Goal: Information Seeking & Learning: Learn about a topic

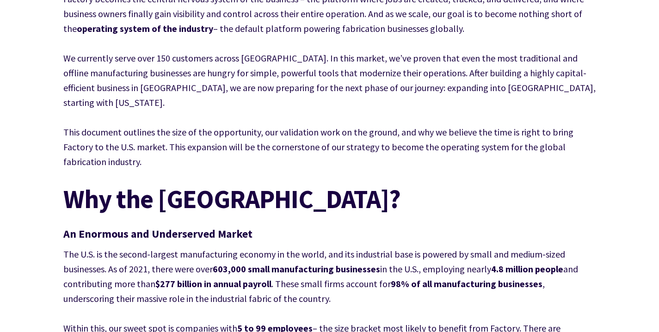
scroll to position [481, 0]
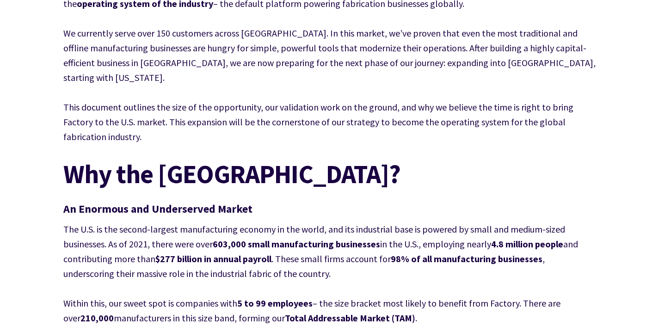
click at [289, 102] on p "This document outlines the size of the opportunity, our validation work on the …" at bounding box center [329, 122] width 533 height 44
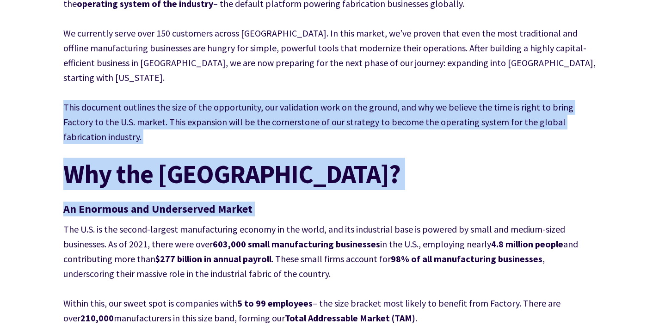
drag, startPoint x: 289, startPoint y: 102, endPoint x: 282, endPoint y: 202, distance: 100.1
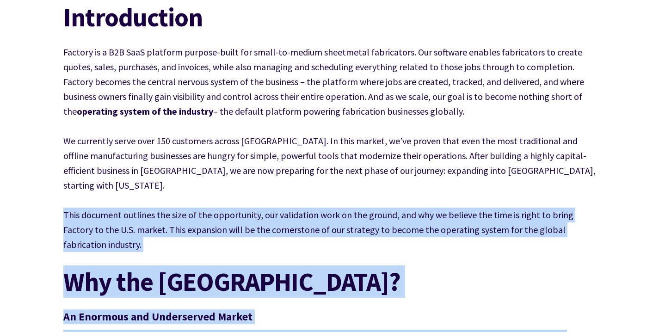
scroll to position [378, 0]
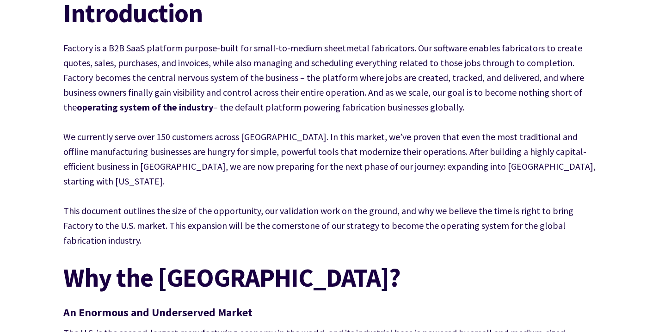
click at [203, 42] on p "Factory is a B2B SaaS platform purpose-built for small-to-medium sheetmetal fab…" at bounding box center [329, 78] width 533 height 74
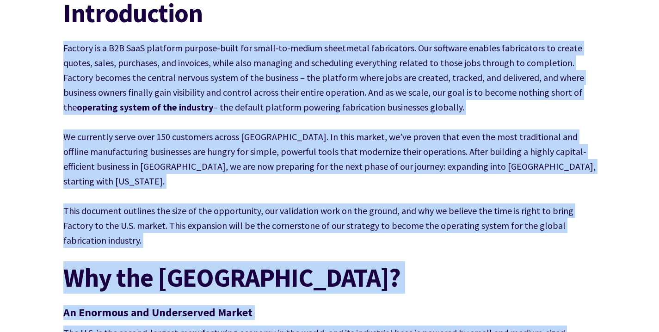
drag, startPoint x: 203, startPoint y: 42, endPoint x: 209, endPoint y: 318, distance: 276.1
click at [233, 83] on p "Factory is a B2B SaaS platform purpose-built for small-to-medium sheetmetal fab…" at bounding box center [329, 78] width 533 height 74
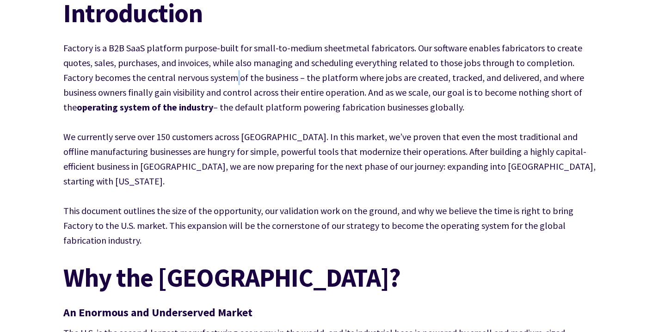
click at [233, 83] on p "Factory is a B2B SaaS platform purpose-built for small-to-medium sheetmetal fab…" at bounding box center [329, 78] width 533 height 74
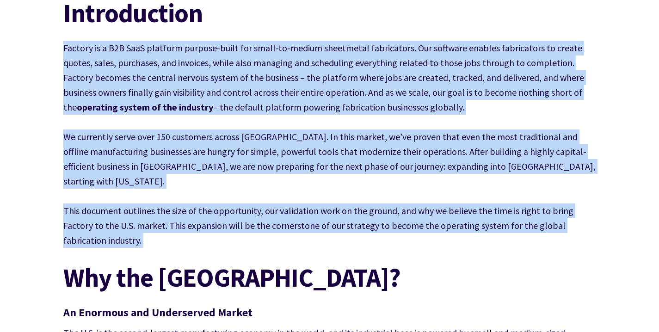
drag, startPoint x: 233, startPoint y: 83, endPoint x: 258, endPoint y: 266, distance: 184.8
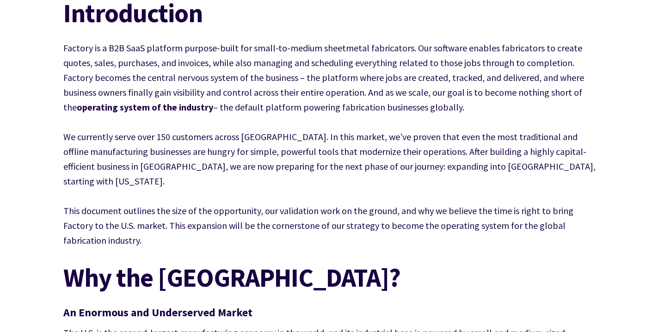
click at [125, 27] on h3 "Introduction" at bounding box center [329, 13] width 533 height 30
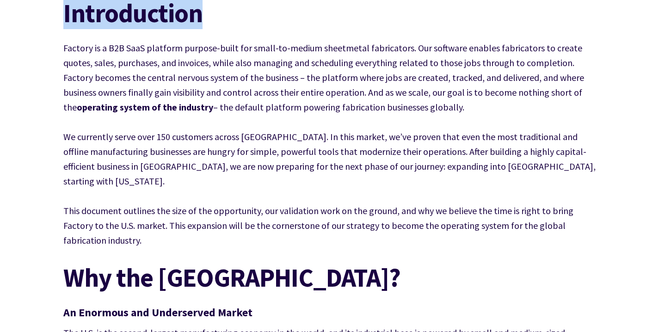
click at [125, 27] on h3 "Introduction" at bounding box center [329, 13] width 533 height 30
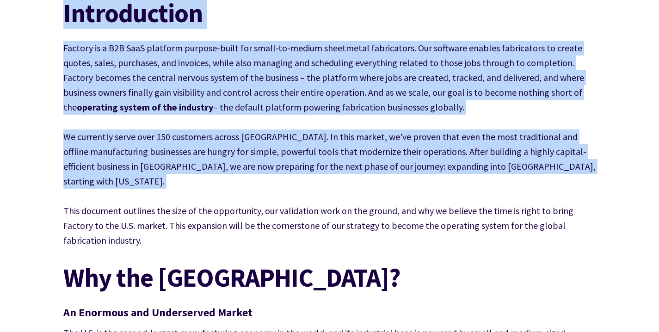
drag, startPoint x: 125, startPoint y: 27, endPoint x: 133, endPoint y: 172, distance: 145.8
click at [133, 170] on div "Introduction Factory is a B2B SaaS platform purpose-built for small-to-medium s…" at bounding box center [329, 123] width 533 height 250
click at [153, 20] on h3 "Introduction" at bounding box center [329, 13] width 533 height 30
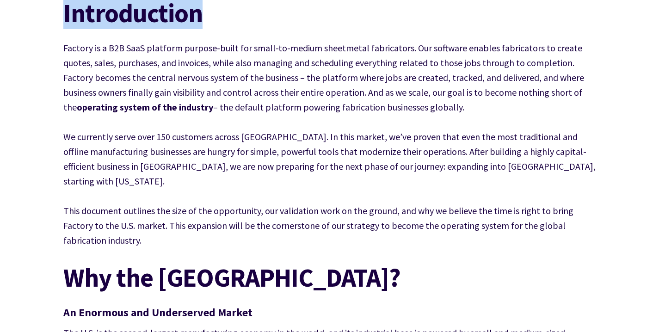
click at [153, 20] on h3 "Introduction" at bounding box center [329, 13] width 533 height 30
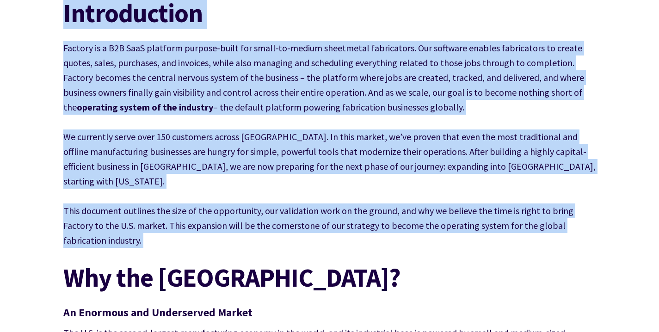
drag, startPoint x: 153, startPoint y: 20, endPoint x: 132, endPoint y: 205, distance: 185.6
click at [132, 205] on div "Introduction Factory is a B2B SaaS platform purpose-built for small-to-medium s…" at bounding box center [329, 123] width 533 height 250
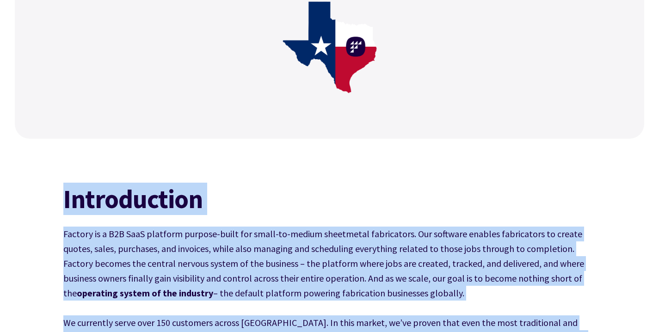
scroll to position [0, 0]
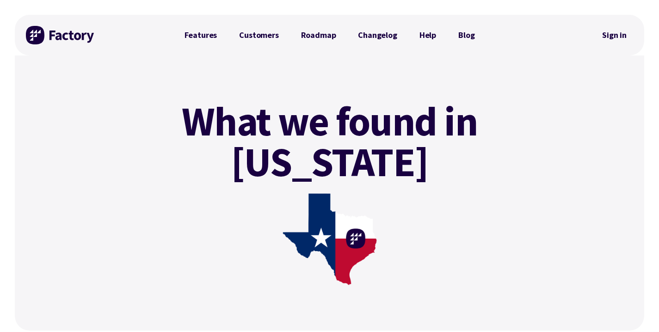
click at [74, 39] on img at bounding box center [60, 35] width 69 height 18
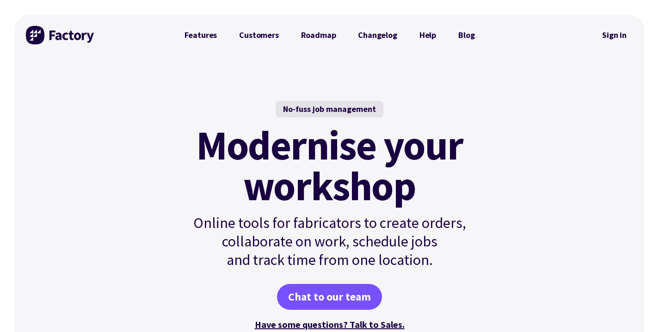
click at [272, 150] on mark "Modernise your workshop" at bounding box center [329, 165] width 267 height 81
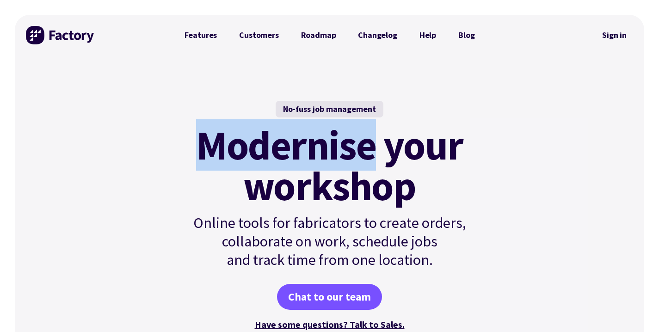
click at [272, 150] on mark "Modernise your workshop" at bounding box center [329, 165] width 267 height 81
drag, startPoint x: 272, startPoint y: 150, endPoint x: 300, endPoint y: 240, distance: 94.2
click at [300, 240] on div "No-fuss job management Modernise your workshop Online tools for fabricators to …" at bounding box center [329, 216] width 313 height 231
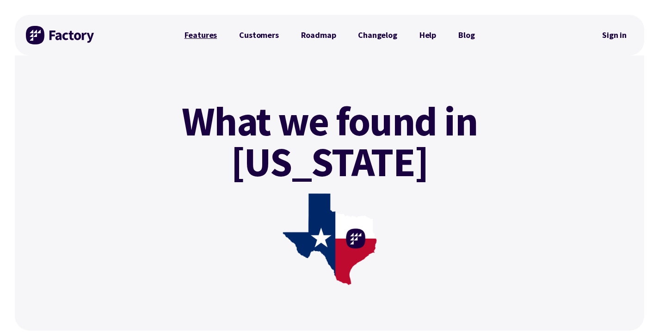
click at [206, 33] on link "Features" at bounding box center [200, 35] width 55 height 18
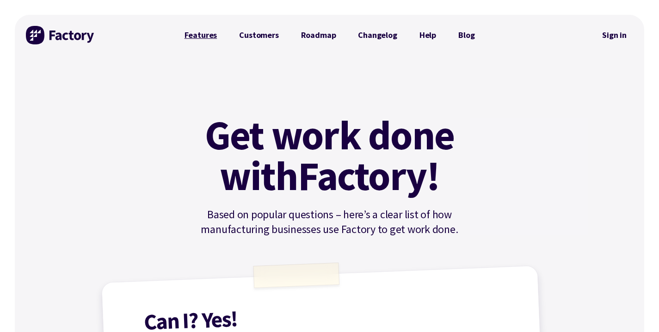
click at [205, 32] on link "Features" at bounding box center [200, 35] width 55 height 18
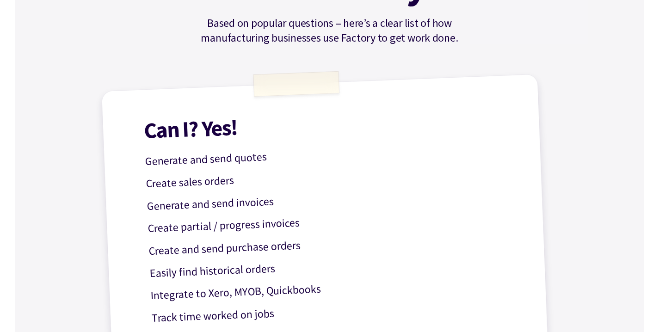
scroll to position [247, 0]
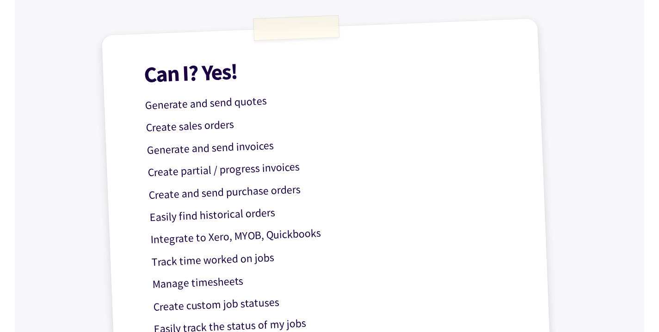
click at [195, 100] on p "Generate and send quotes" at bounding box center [329, 98] width 369 height 32
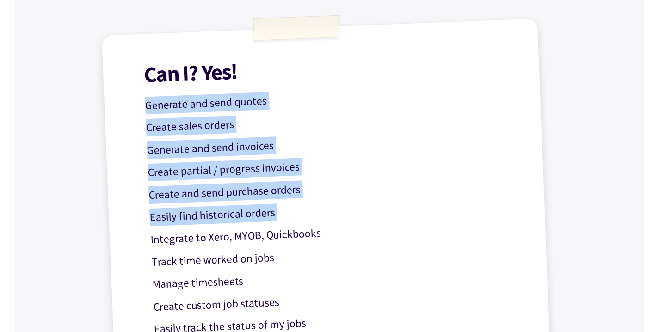
drag, startPoint x: 195, startPoint y: 100, endPoint x: 220, endPoint y: 240, distance: 142.8
click at [220, 239] on div "Can I? Yes! Generate and send quotes Create sales orders Generate and send invo…" at bounding box center [329, 289] width 457 height 542
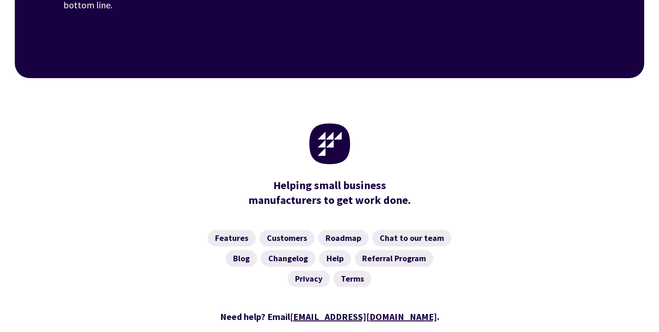
scroll to position [1529, 0]
